Goal: Task Accomplishment & Management: Manage account settings

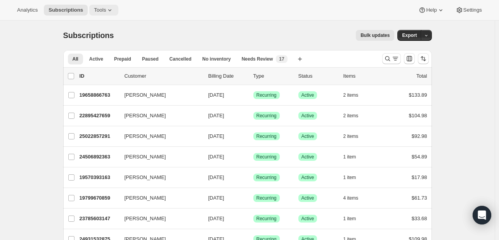
click at [101, 8] on span "Tools" at bounding box center [100, 10] width 12 height 6
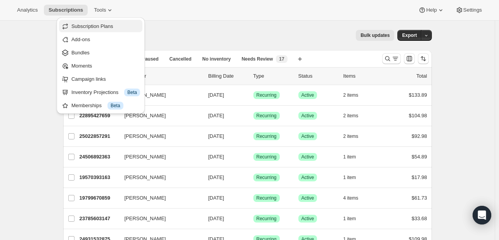
click at [100, 29] on span "Subscription Plans" at bounding box center [92, 26] width 42 height 6
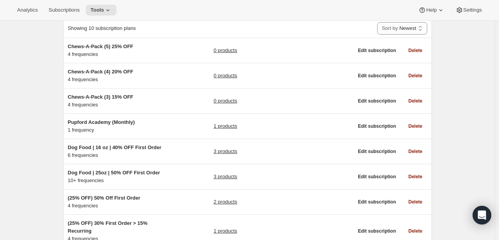
scroll to position [161, 0]
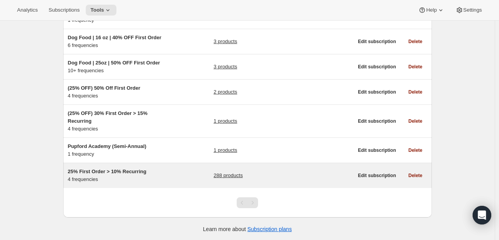
click at [123, 173] on span "25% First Order > 10% Recurring" at bounding box center [107, 171] width 79 height 6
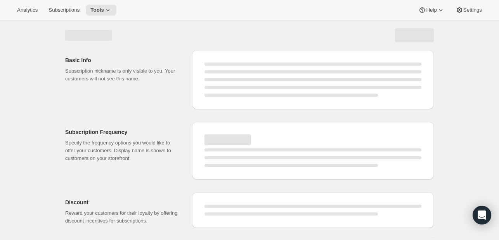
select select "WEEK"
select select "MONTH"
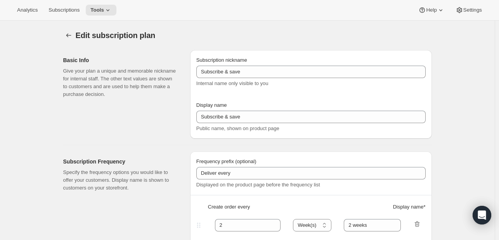
type input "25% First Order > 10% Recurring"
type input "Subscribe & Save"
select select "WEEK"
select select "MONTH"
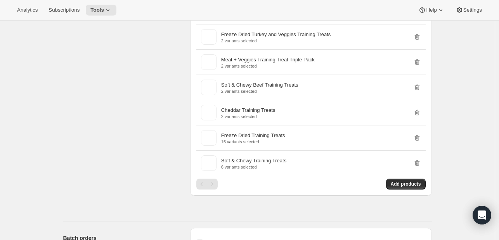
scroll to position [3194, 0]
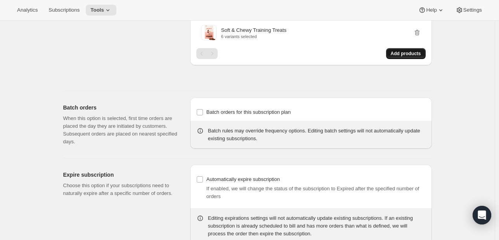
click at [411, 50] on span "Add products" at bounding box center [406, 53] width 30 height 6
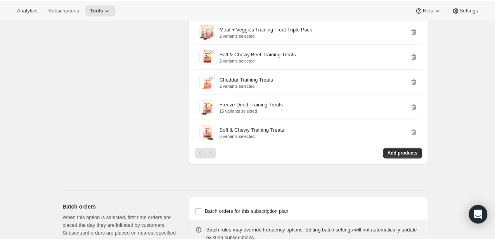
scroll to position [3116, 0]
